Goal: Information Seeking & Learning: Learn about a topic

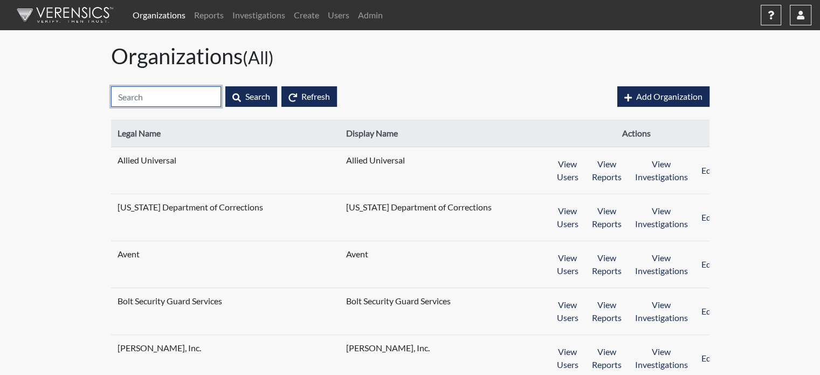
click at [138, 95] on input "text" at bounding box center [166, 96] width 110 height 20
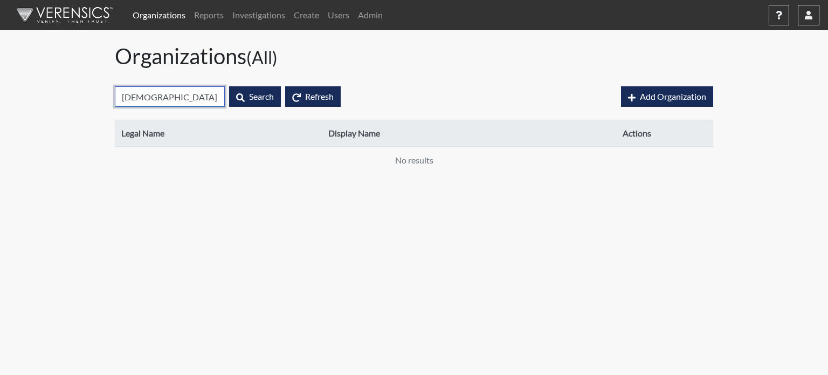
type input "ך"
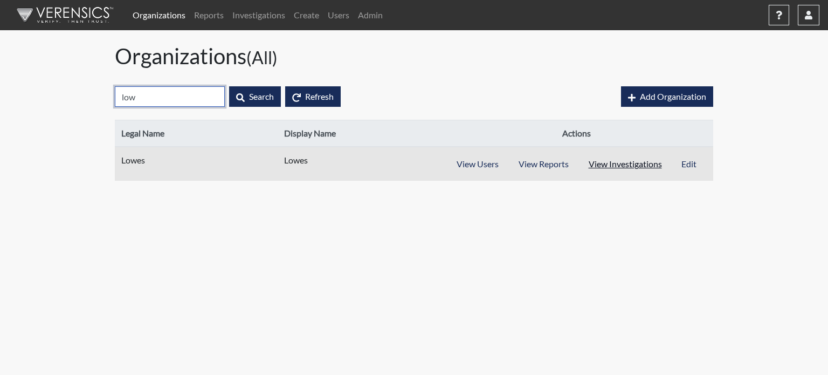
type input "low"
click at [626, 164] on button "View Investigations" at bounding box center [625, 164] width 94 height 20
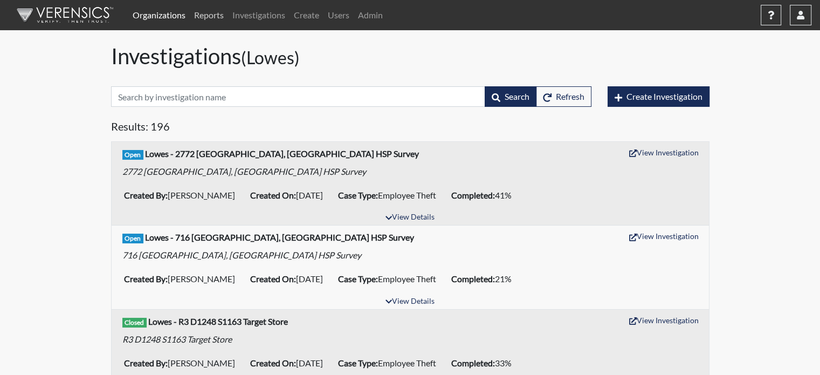
click at [209, 16] on link "Reports" at bounding box center [209, 15] width 38 height 22
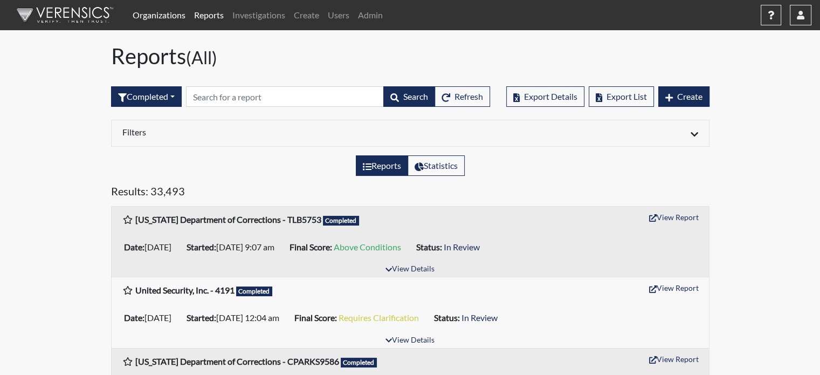
click at [157, 15] on link "Organizations" at bounding box center [158, 15] width 61 height 22
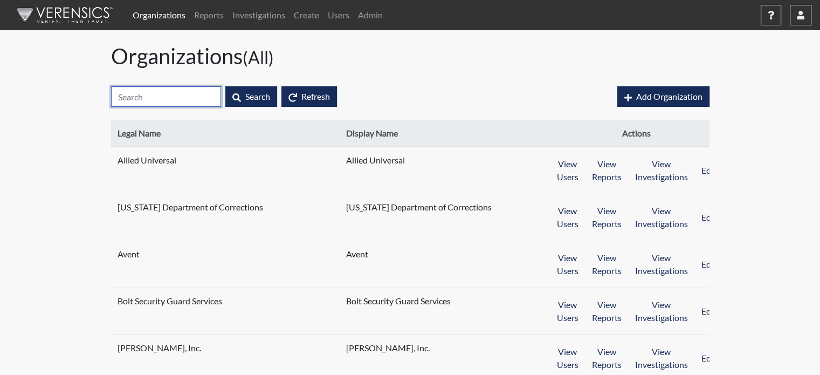
click at [145, 100] on input "text" at bounding box center [166, 96] width 110 height 20
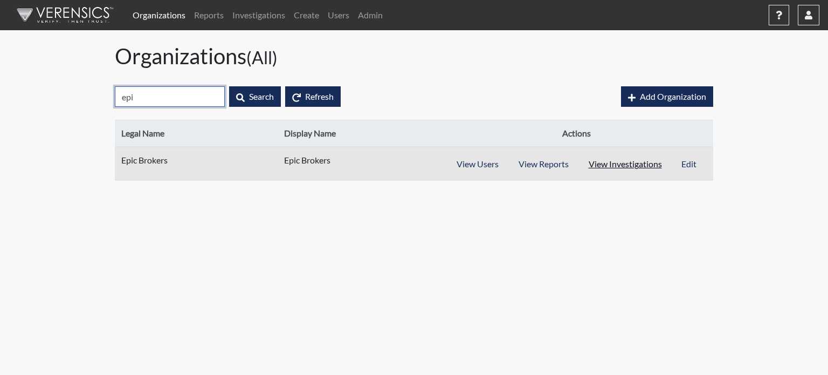
type input "epi"
click at [616, 159] on button "View Investigations" at bounding box center [625, 164] width 94 height 20
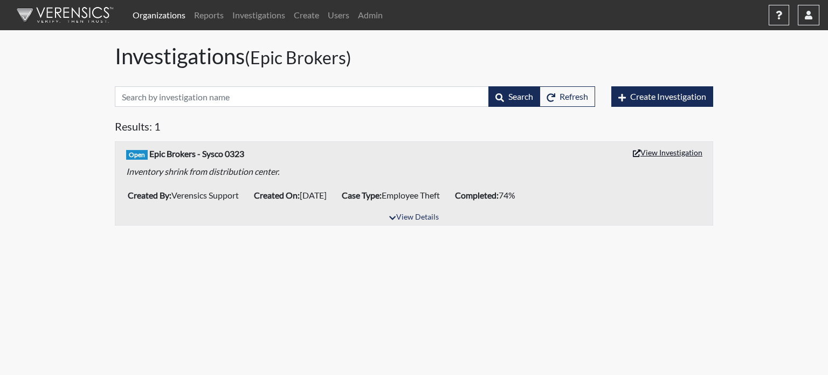
click at [655, 148] on button "View Investigation" at bounding box center [667, 152] width 79 height 17
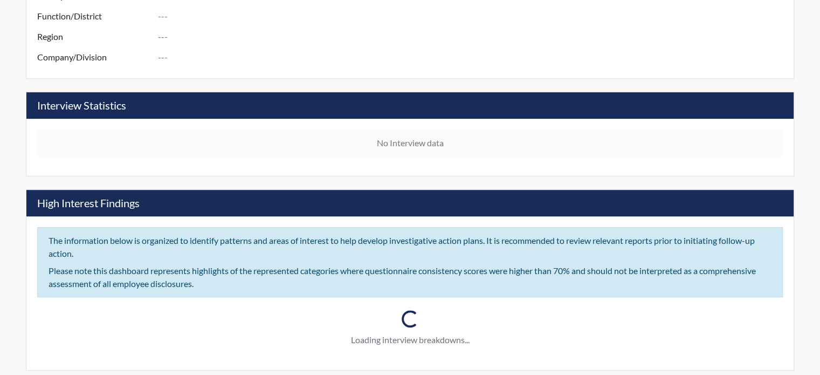
scroll to position [485, 0]
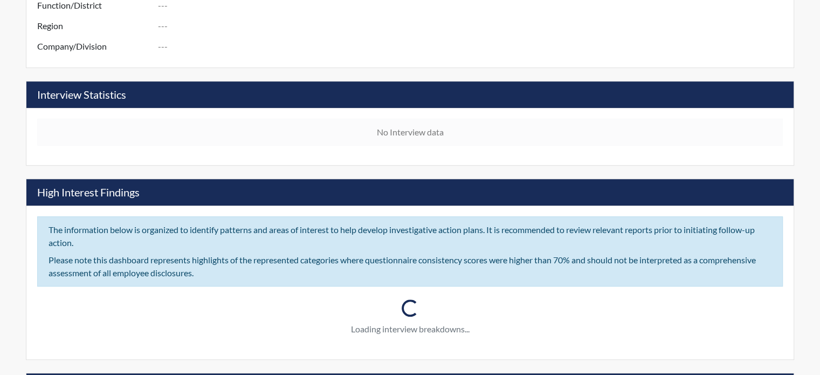
type input "Sysco001"
type input "Verensics Support"
type input "[DATE]"
type input "Employee Theft"
type input "[GEOGRAPHIC_DATA]"
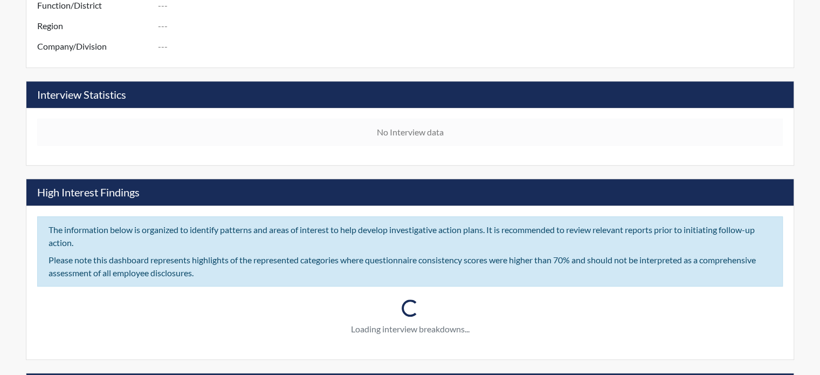
type input "[US_STATE]"
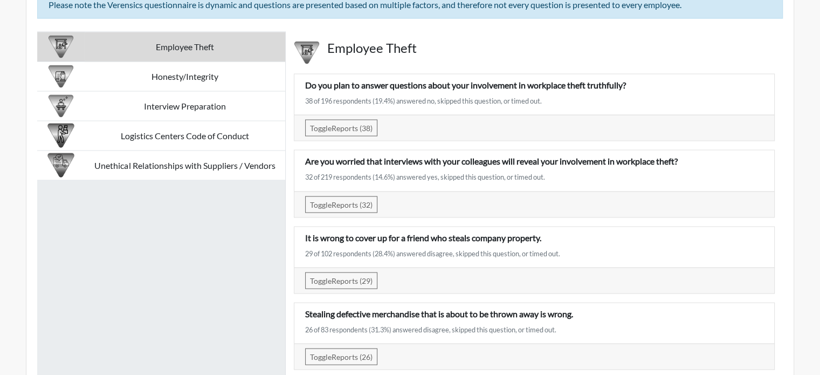
scroll to position [2021, 0]
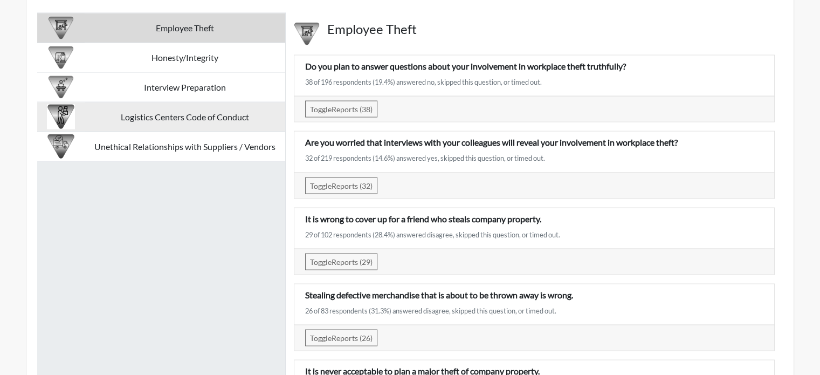
click at [183, 118] on td "Logistics Centers Code of Conduct" at bounding box center [185, 117] width 200 height 30
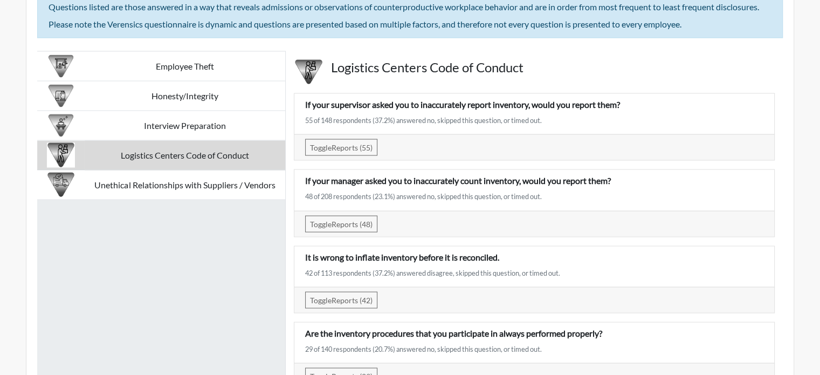
scroll to position [1968, 0]
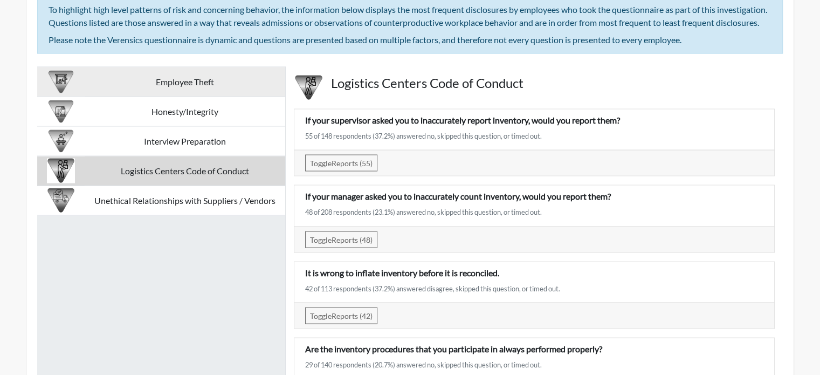
click at [221, 86] on td "Employee Theft" at bounding box center [185, 82] width 200 height 30
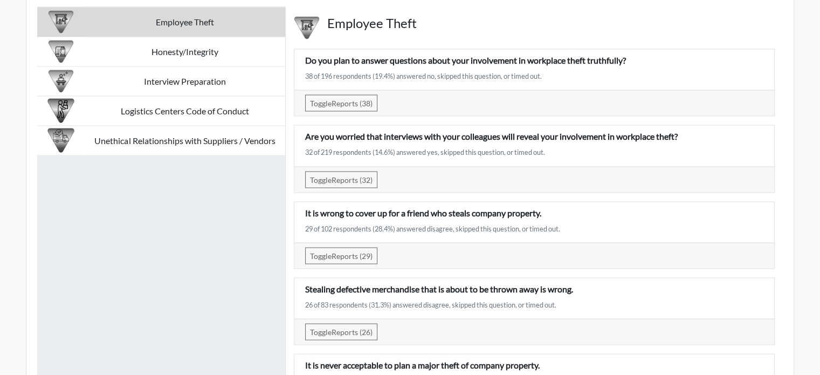
scroll to position [2021, 0]
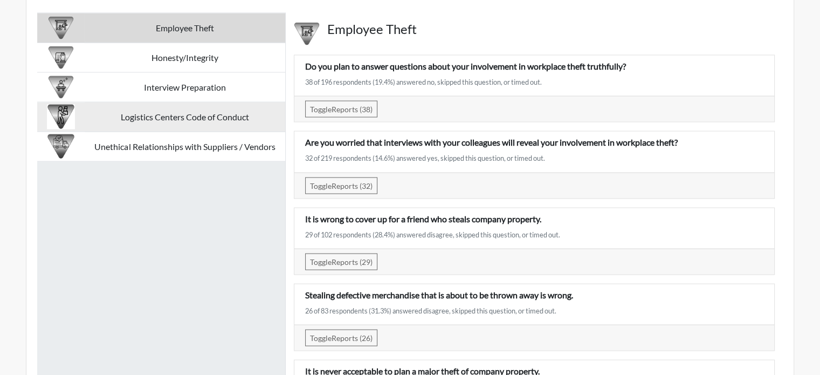
click at [217, 121] on td "Logistics Centers Code of Conduct" at bounding box center [185, 117] width 200 height 30
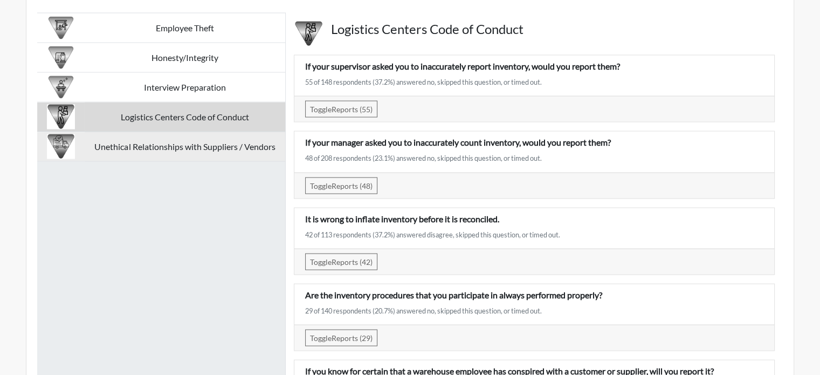
click at [234, 148] on td "Unethical Relationships with Suppliers / Vendors" at bounding box center [185, 146] width 200 height 30
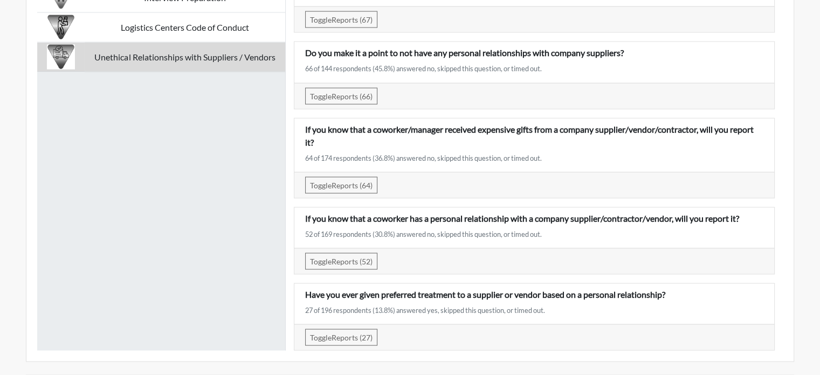
scroll to position [2129, 0]
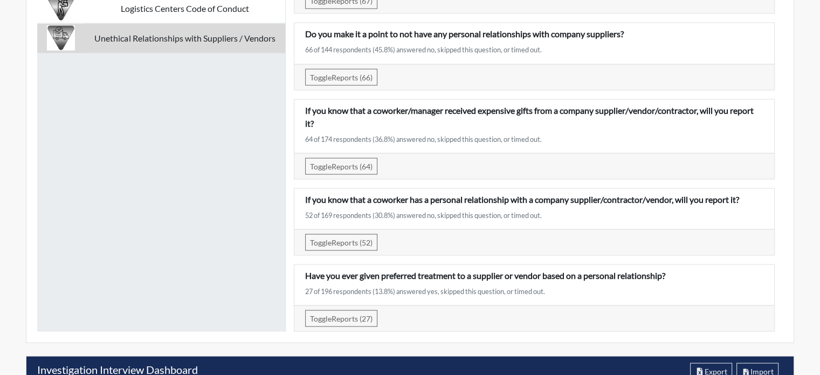
click at [239, 224] on div "Employee Theft Honesty/Integrity Interview Preparation Logistics Centers Code o…" at bounding box center [161, 118] width 248 height 427
